Goal: Communication & Community: Participate in discussion

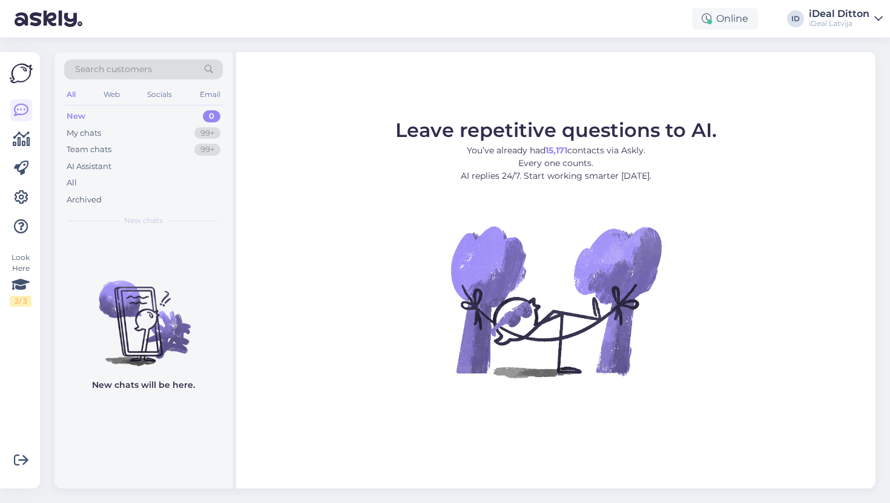
click at [78, 114] on div "New" at bounding box center [76, 116] width 19 height 12
click at [85, 134] on div "My chats" at bounding box center [84, 133] width 35 height 12
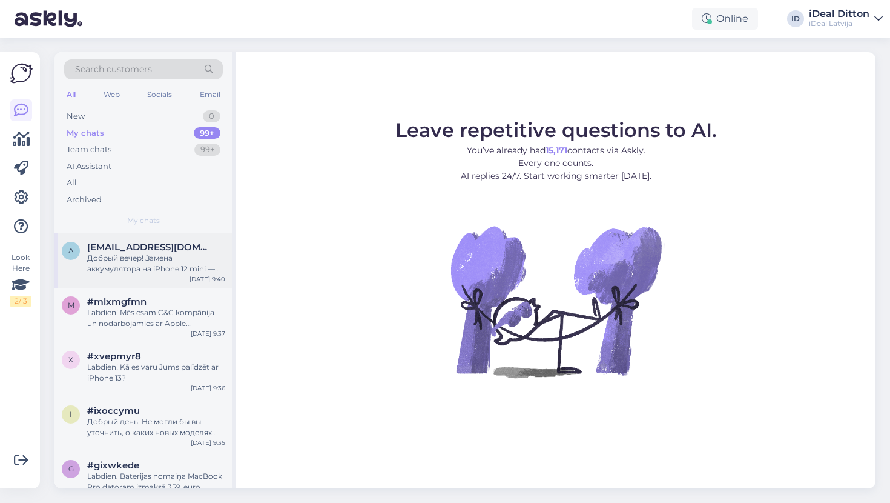
click at [114, 266] on div "Добрый вечер! Замена аккумулятора на iPhone 12 mini — 89,00 евро. Срок выполнен…" at bounding box center [156, 264] width 138 height 22
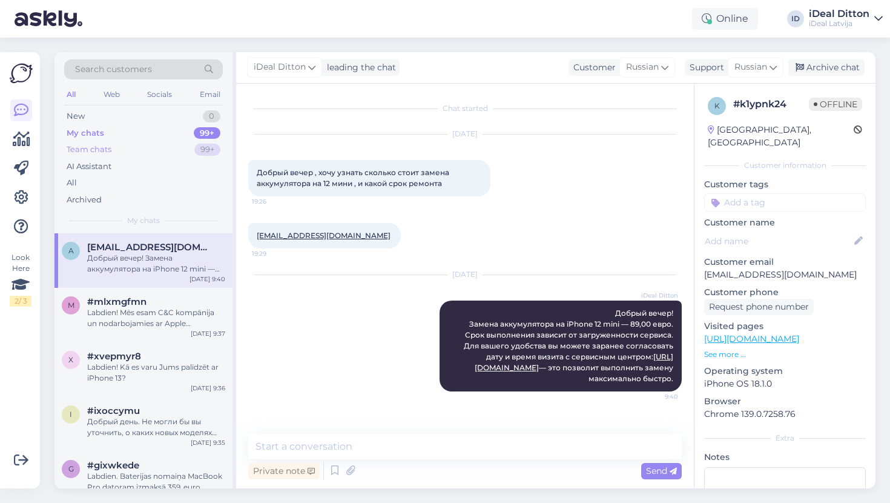
click at [101, 155] on div "Team chats 99+" at bounding box center [143, 149] width 159 height 17
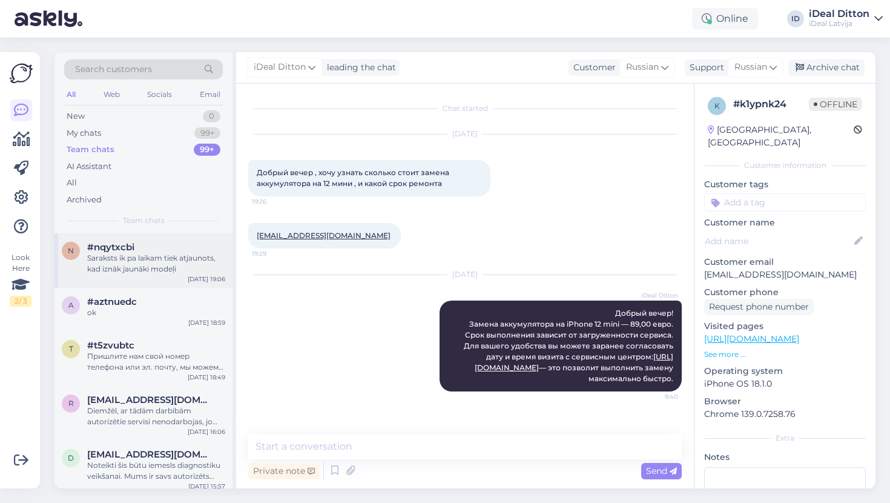
click at [117, 250] on span "#nqytxcbi" at bounding box center [110, 247] width 47 height 11
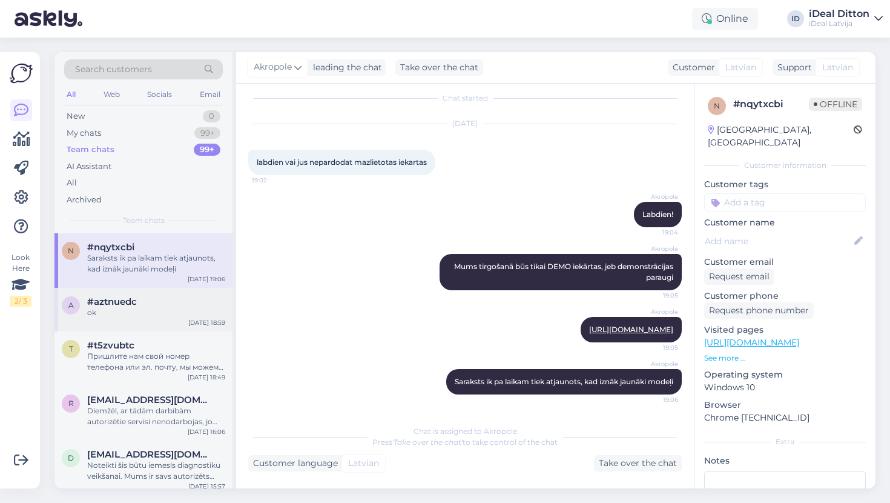
click at [119, 302] on span "#aztnuedc" at bounding box center [112, 301] width 50 height 11
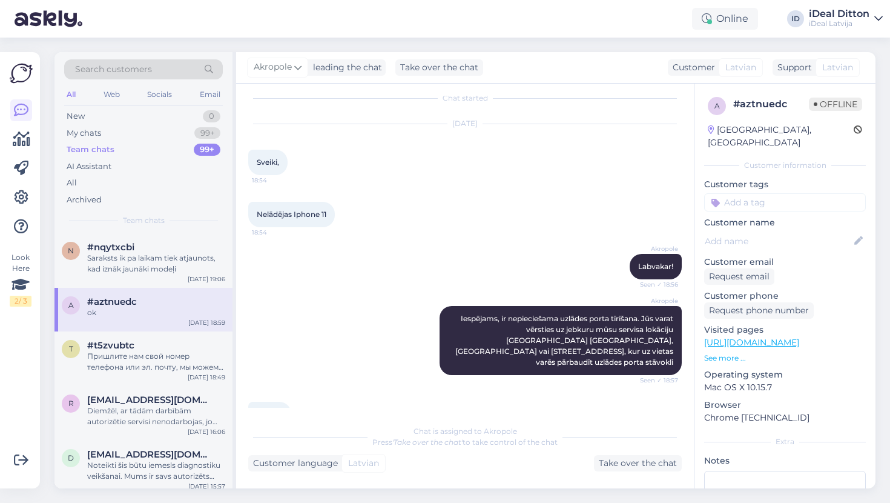
scroll to position [240, 0]
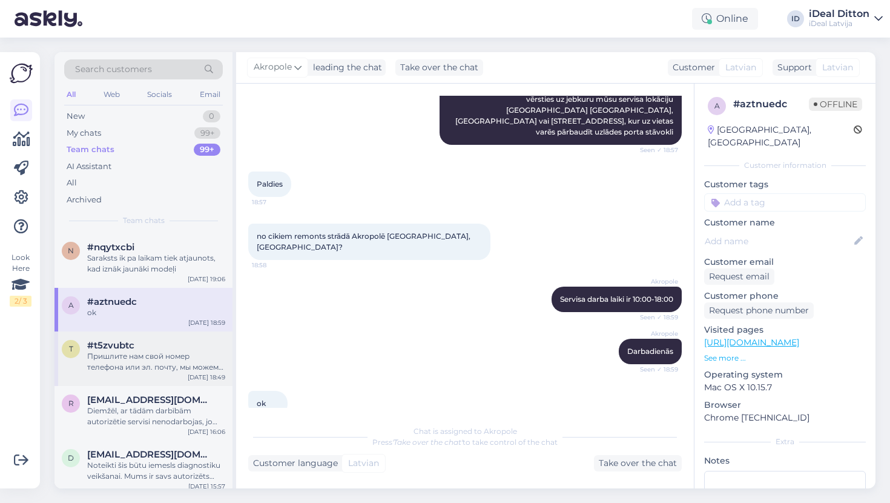
click at [122, 343] on span "#t5zvubtc" at bounding box center [110, 345] width 47 height 11
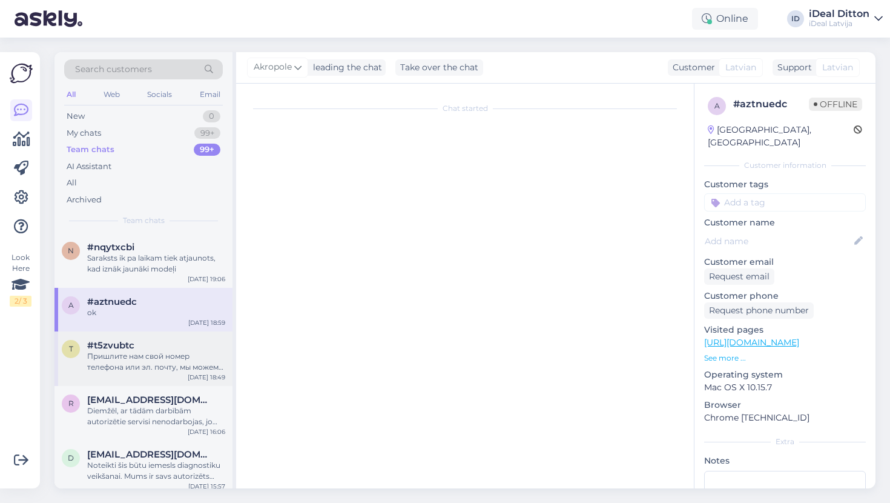
scroll to position [0, 0]
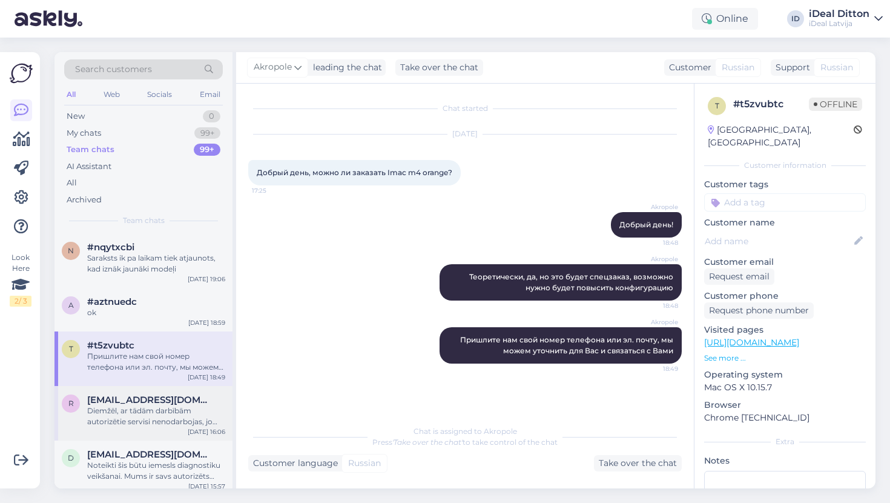
click at [121, 409] on div "Diemžēl, ar tādām darbībām autorizētie servisi nenodarbojas, jo taustiņu mehāni…" at bounding box center [156, 416] width 138 height 22
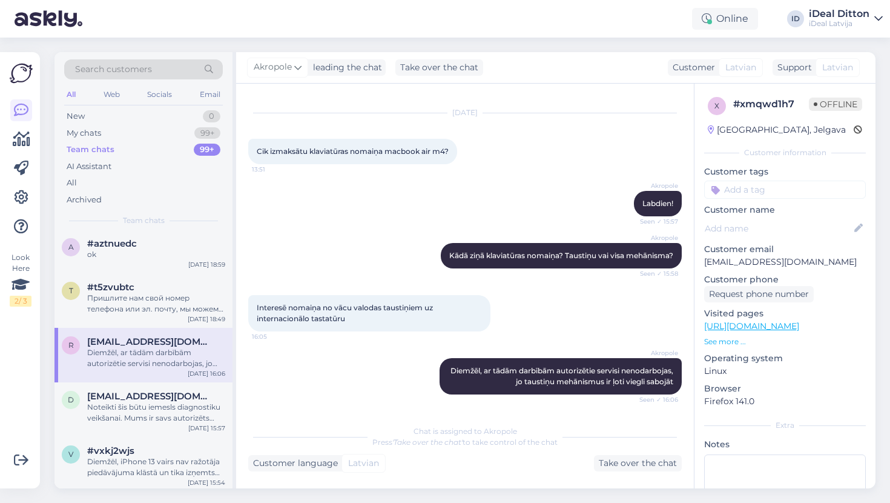
scroll to position [77, 0]
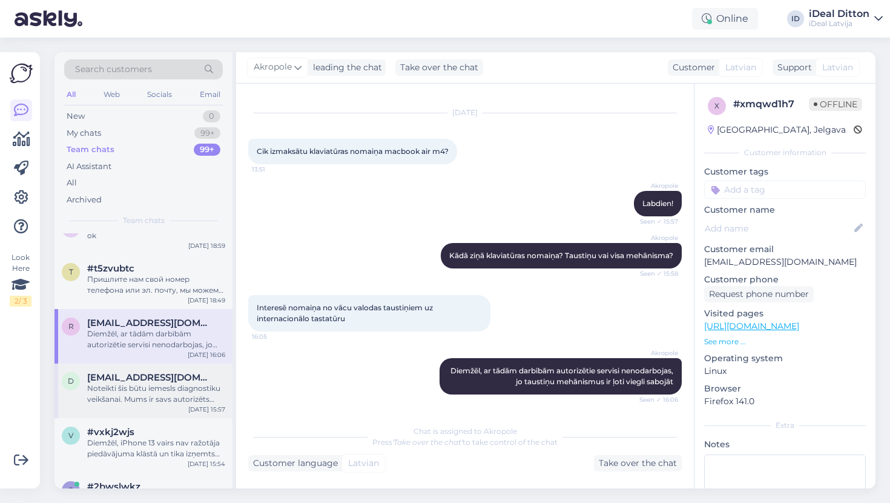
click at [121, 391] on div "Noteikti šis būtu iemesls diagnostiku veikšanai. Mums ir savs autorizēts servis…" at bounding box center [156, 394] width 138 height 22
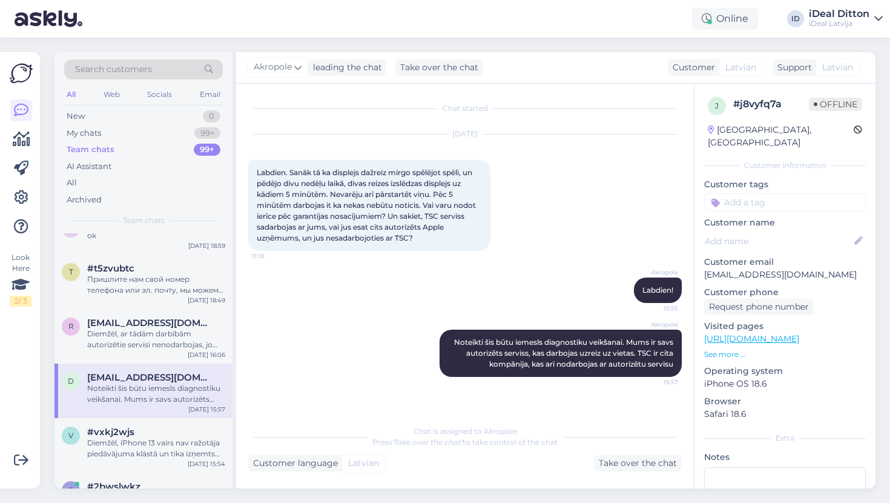
click at [121, 391] on div "Noteikti šis būtu iemesls diagnostiku veikšanai. Mums ir savs autorizēts servis…" at bounding box center [156, 394] width 138 height 22
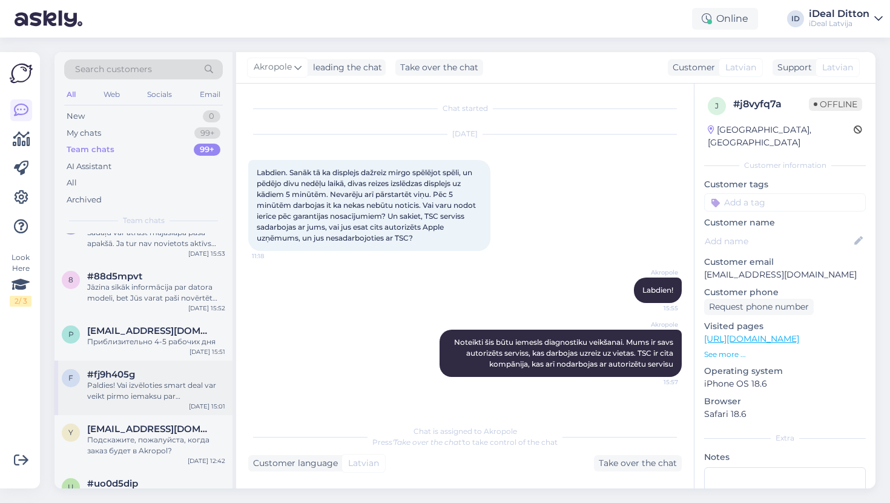
scroll to position [343, 0]
click at [133, 342] on div "Приблизительно 4-5 рабочих дня" at bounding box center [156, 340] width 138 height 11
